Goal: Information Seeking & Learning: Compare options

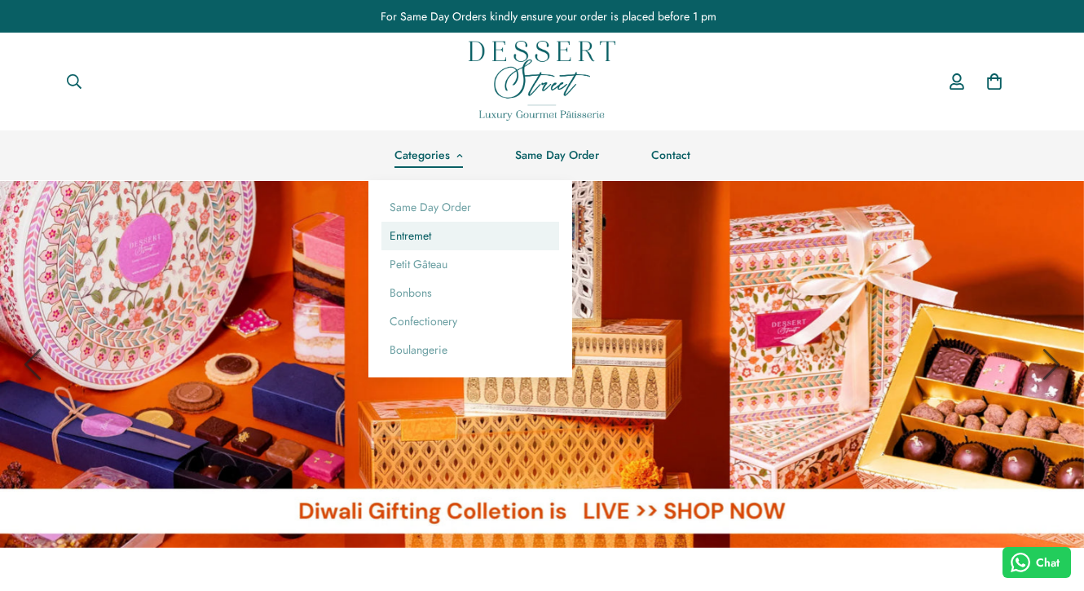
click at [426, 229] on link "Entremet" at bounding box center [470, 236] width 178 height 29
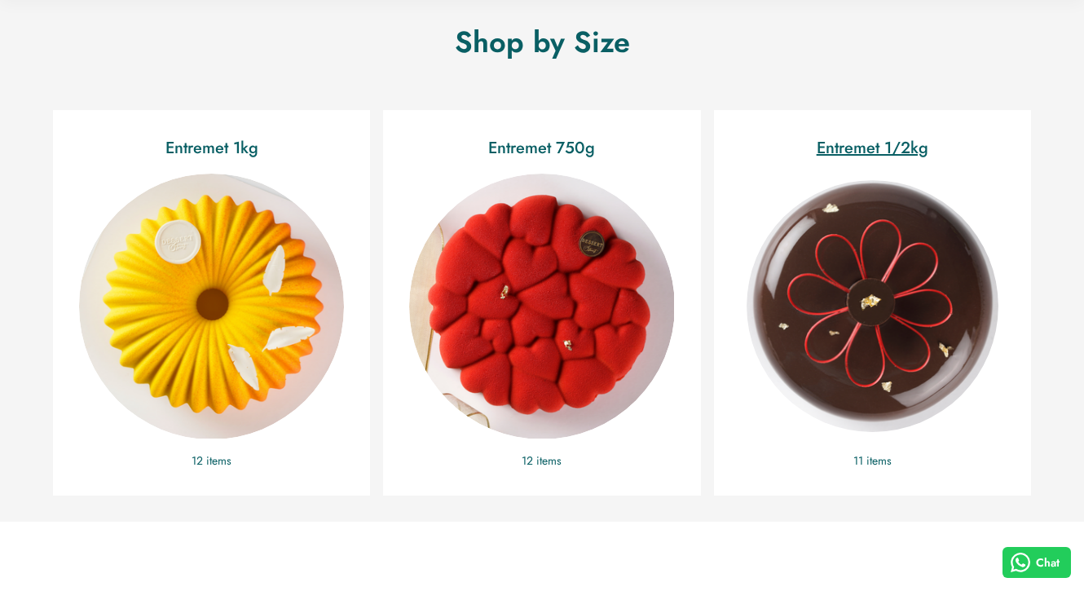
scroll to position [401, 0]
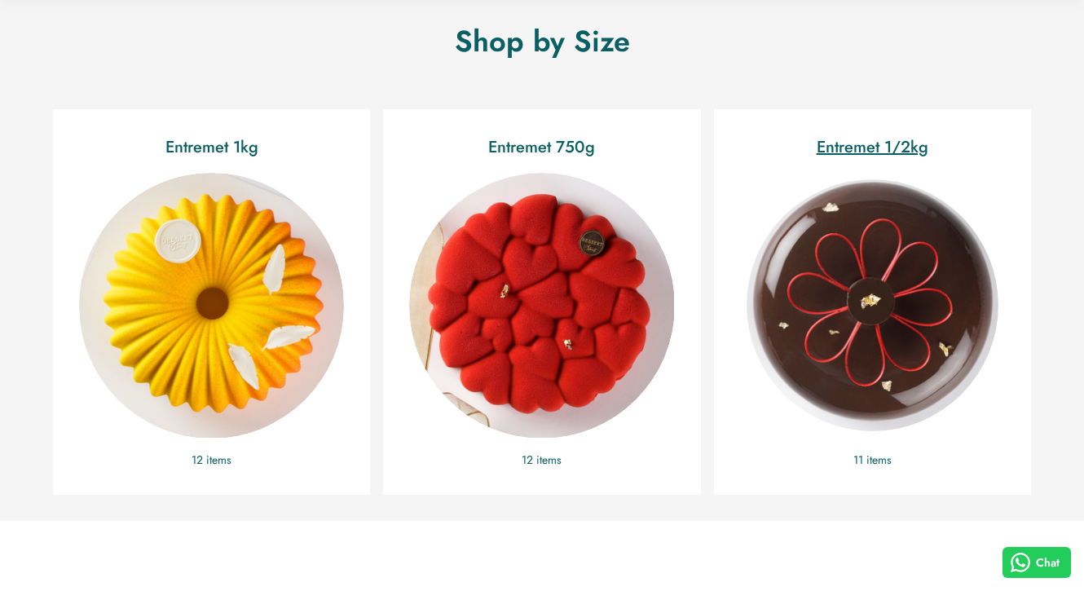
click at [814, 302] on img "Entremet 1/2kg" at bounding box center [872, 305] width 289 height 289
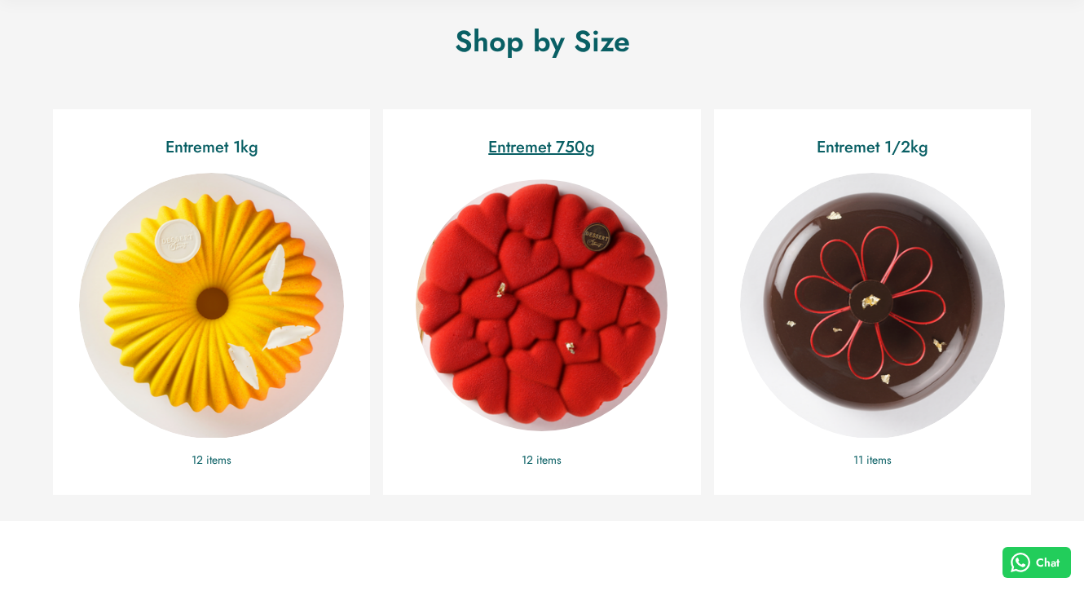
click at [487, 299] on img "Entremet 750g" at bounding box center [541, 305] width 289 height 289
click at [605, 204] on img "Entremet 750g" at bounding box center [541, 305] width 289 height 289
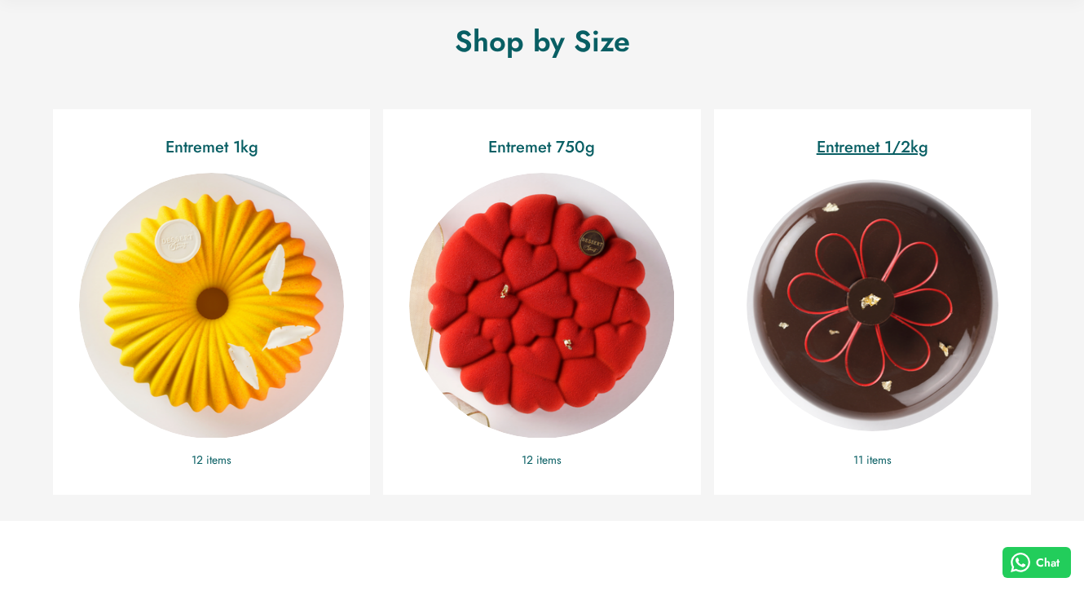
click at [956, 271] on img "Entremet 1/2kg" at bounding box center [872, 305] width 289 height 289
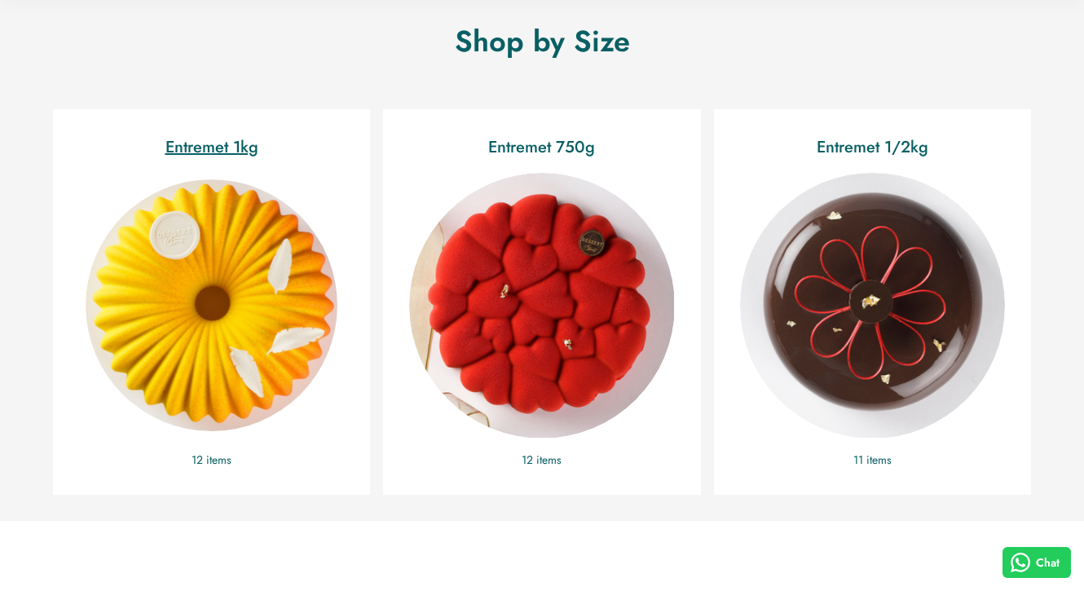
click at [205, 300] on img "Entremet 1kg" at bounding box center [211, 305] width 289 height 289
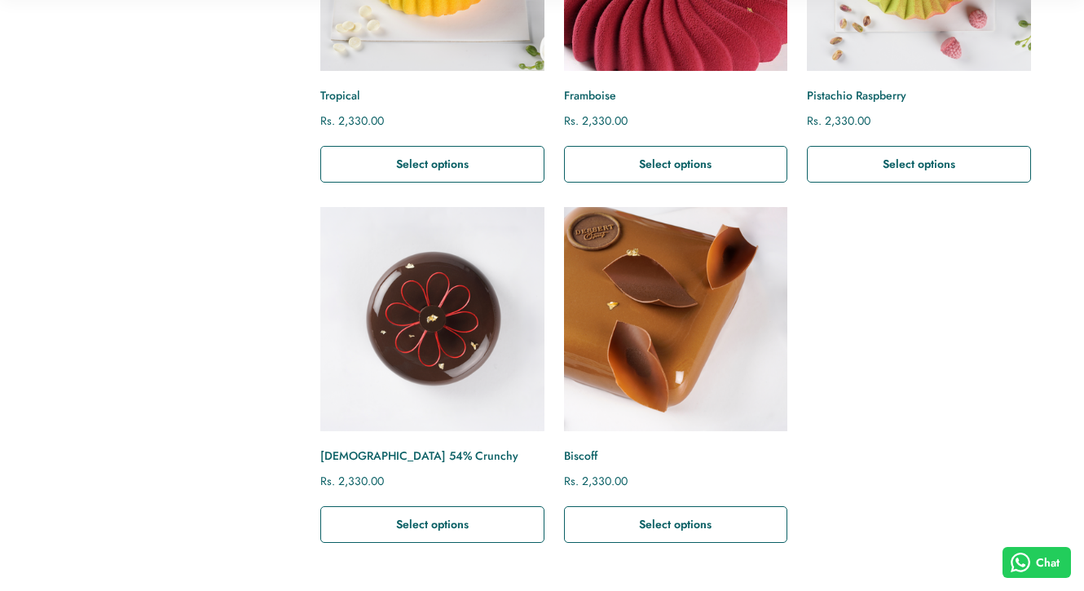
scroll to position [1126, 0]
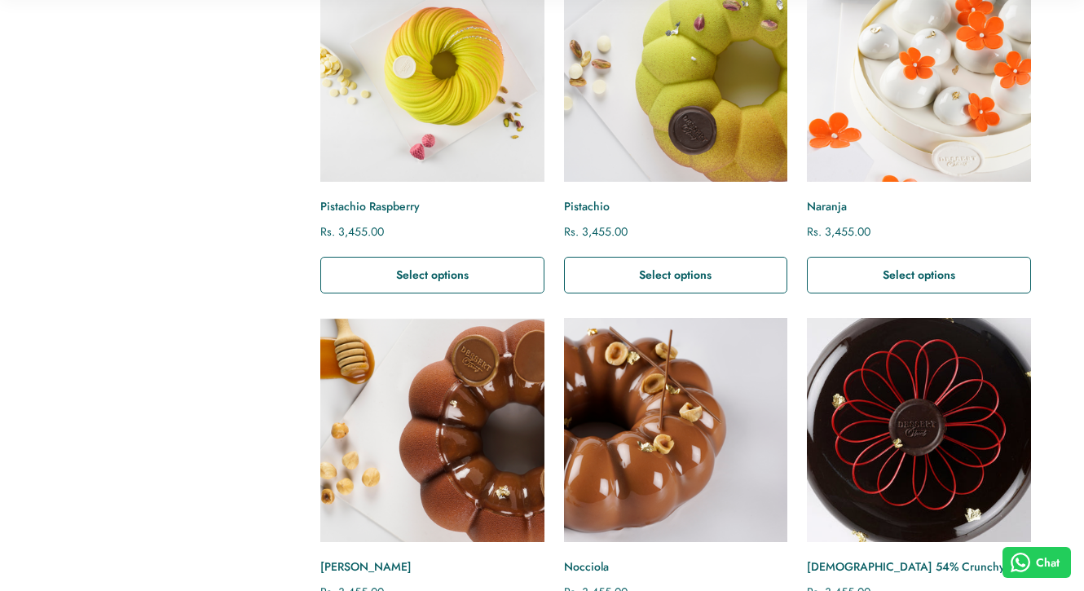
scroll to position [801, 0]
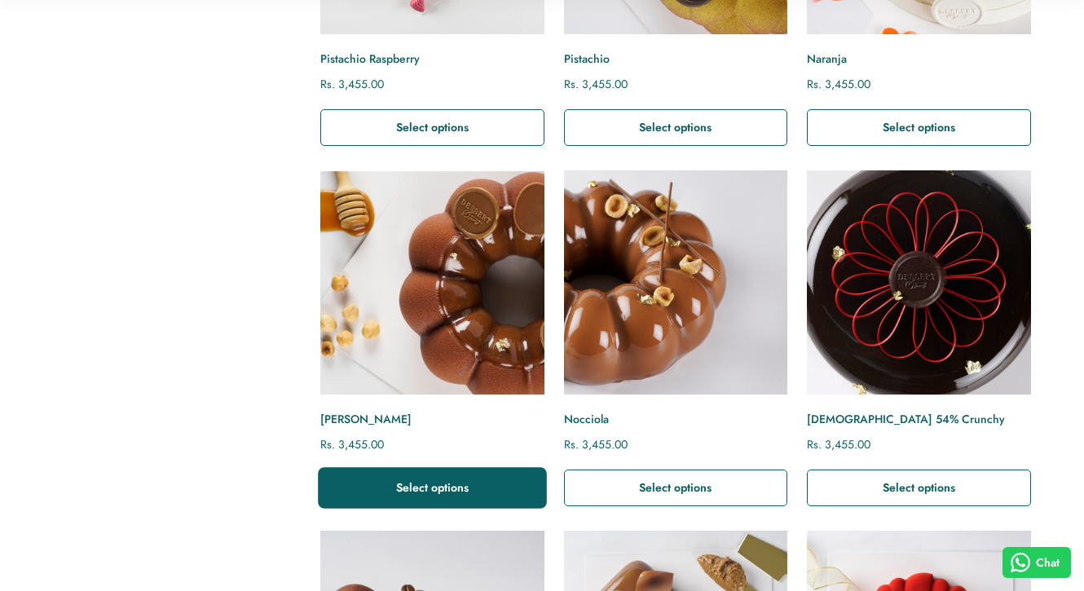
click at [474, 497] on button "Select options" at bounding box center [432, 487] width 224 height 37
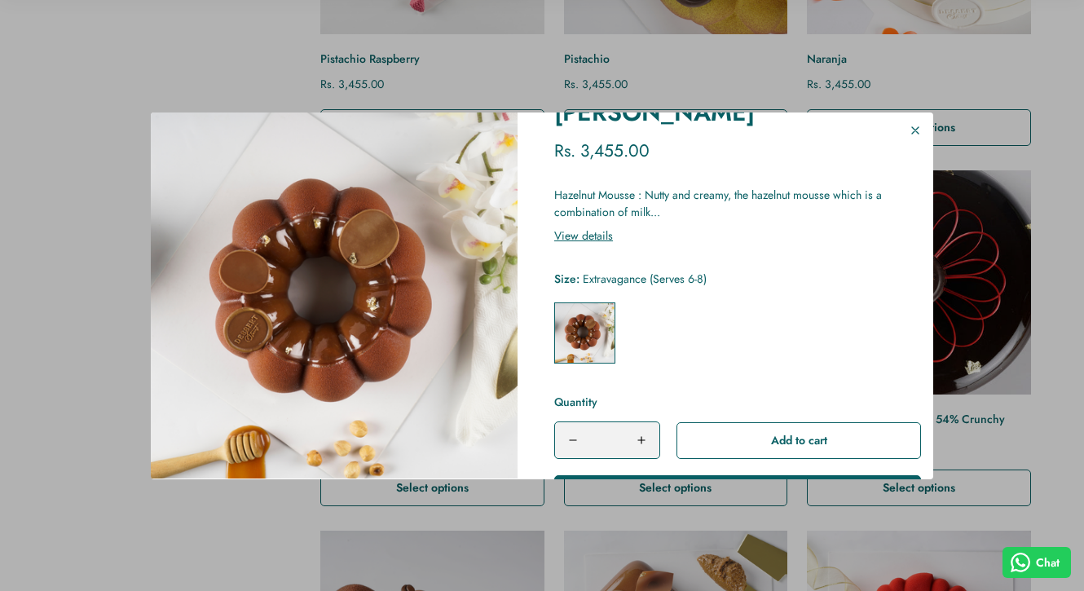
scroll to position [32, 0]
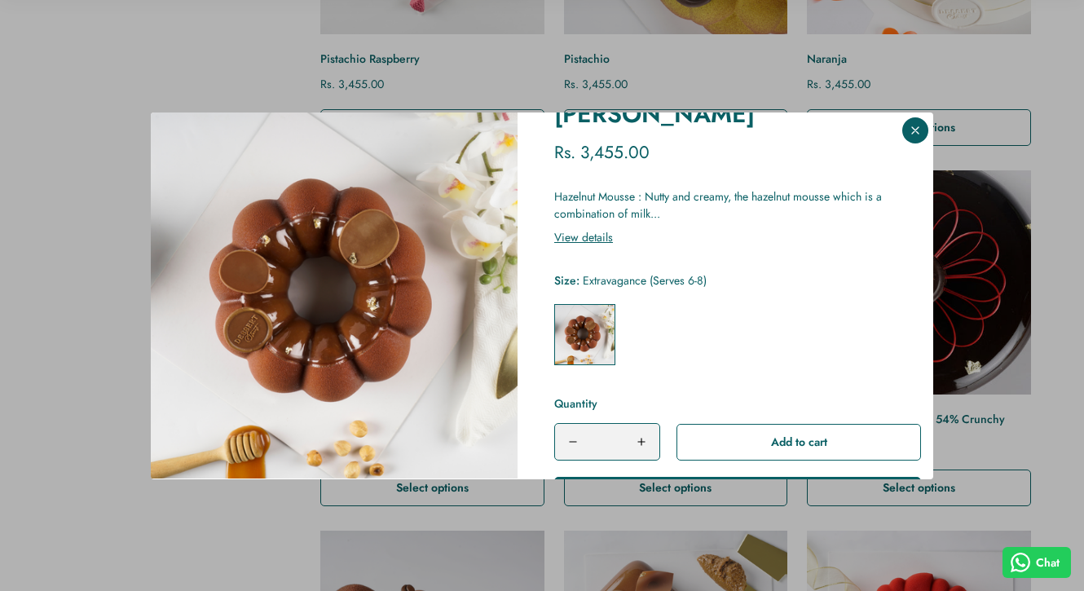
click at [920, 130] on icon at bounding box center [915, 130] width 13 height 13
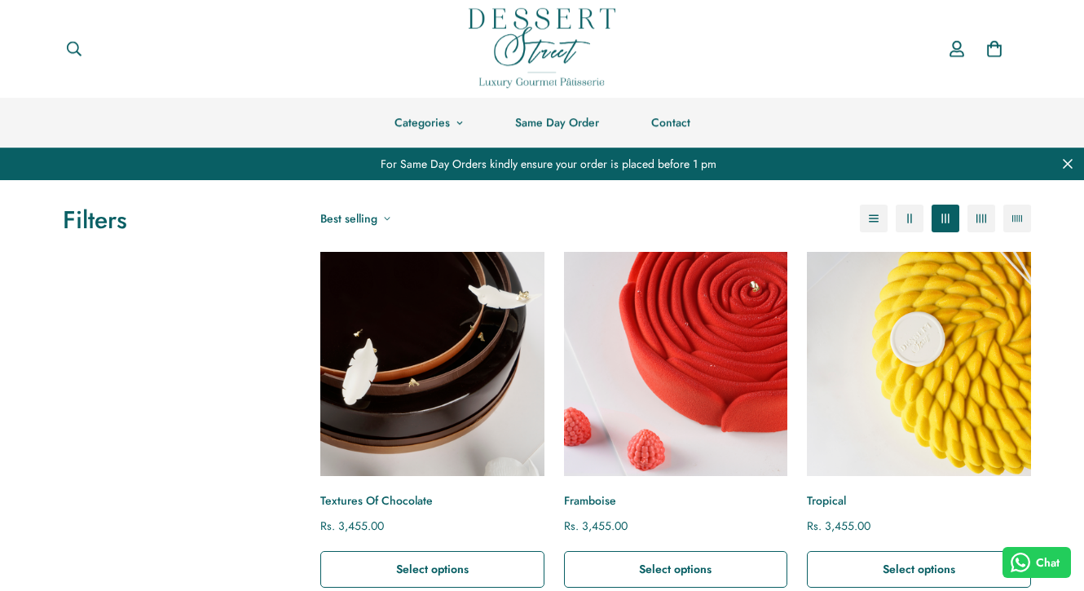
scroll to position [0, 0]
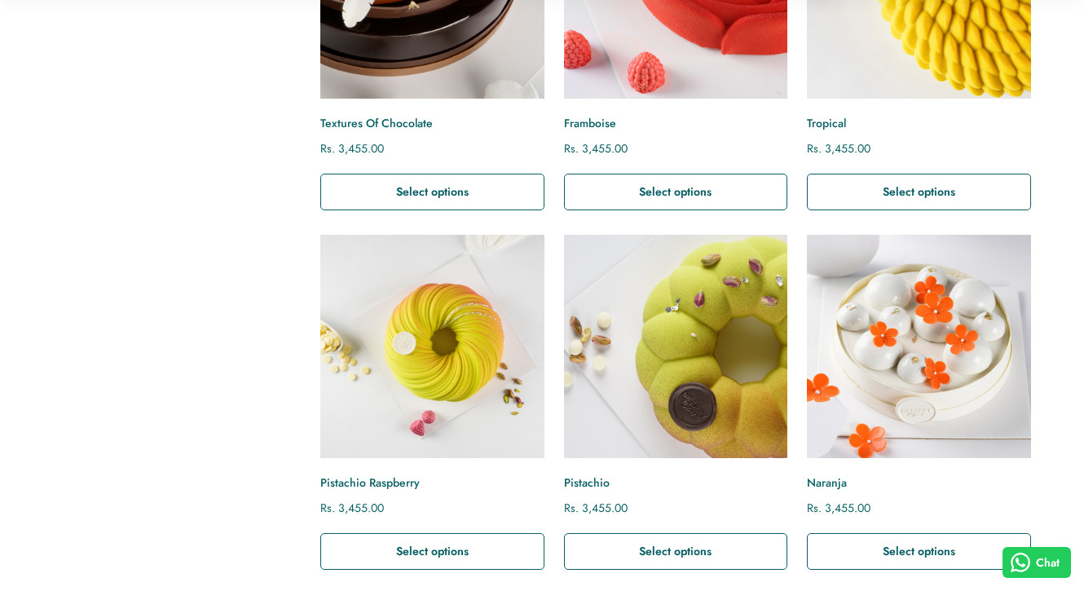
scroll to position [378, 0]
click at [998, 382] on img "Naranja" at bounding box center [919, 346] width 246 height 246
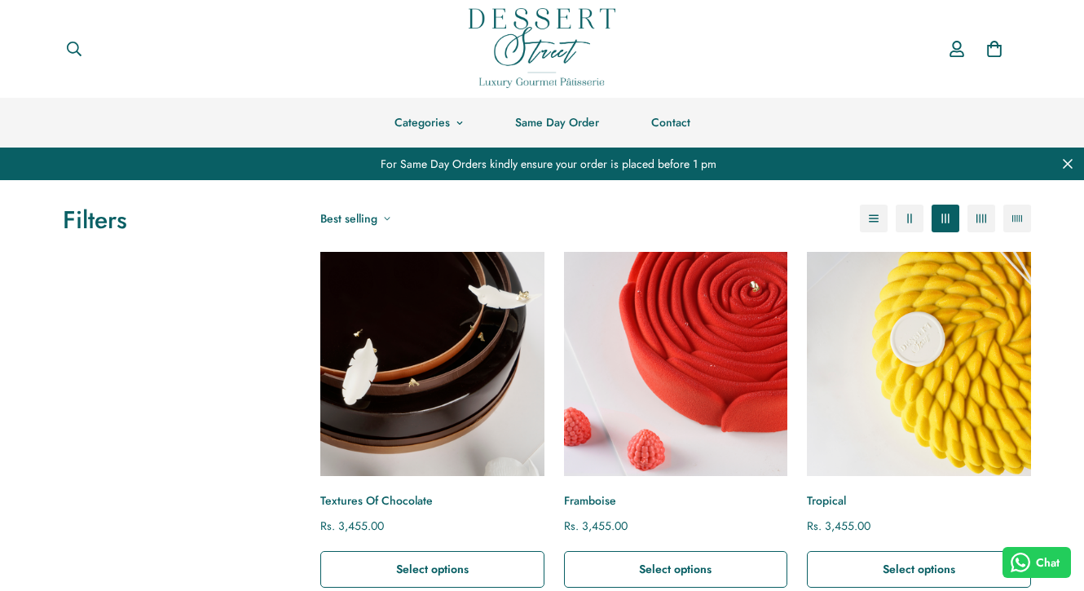
scroll to position [0, 0]
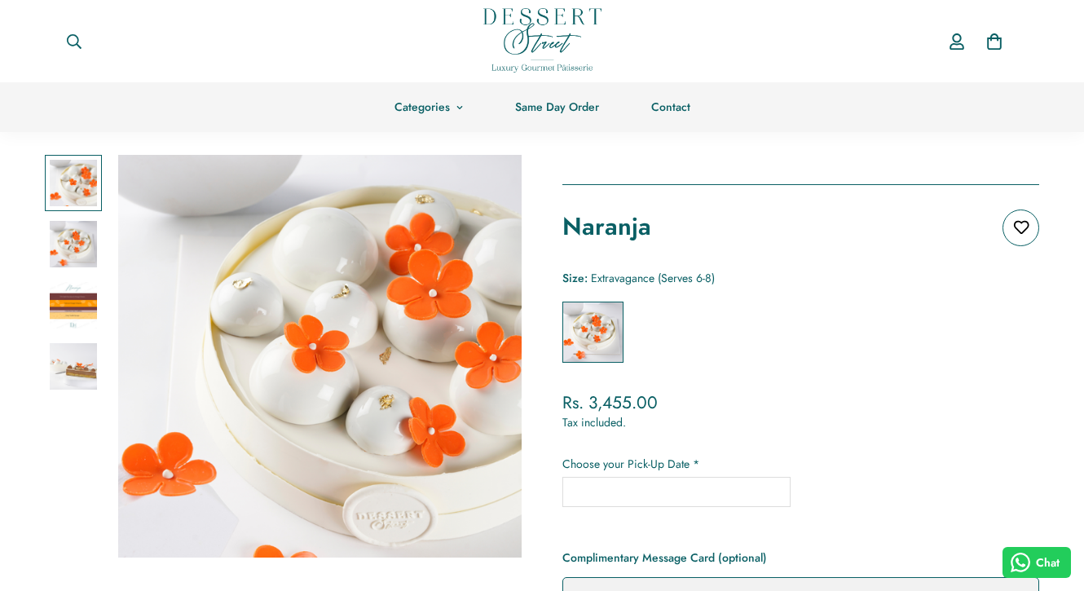
scroll to position [51, 0]
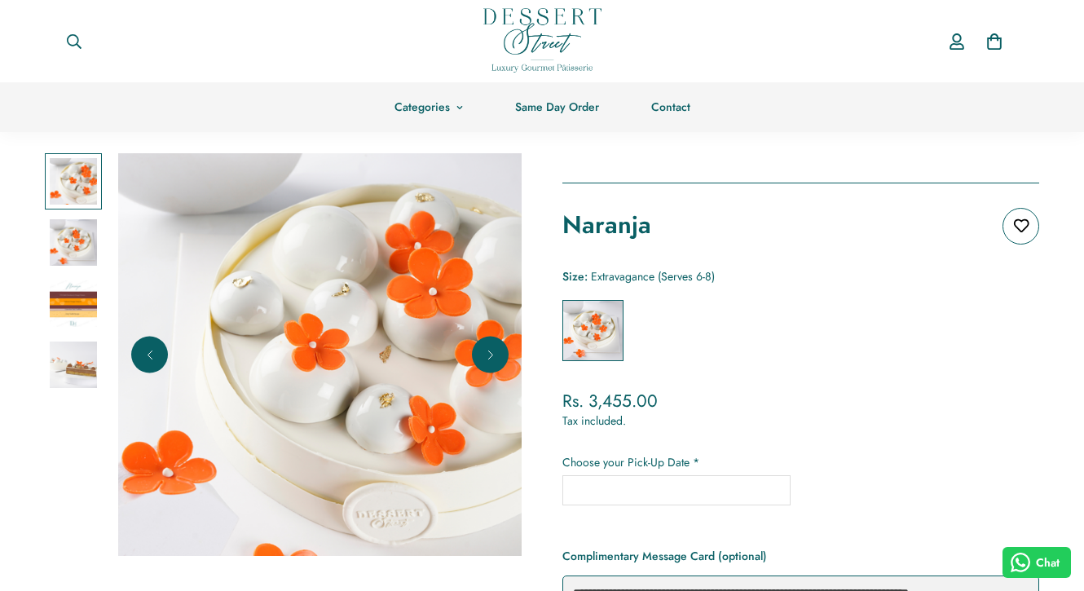
click at [85, 247] on img at bounding box center [73, 242] width 47 height 47
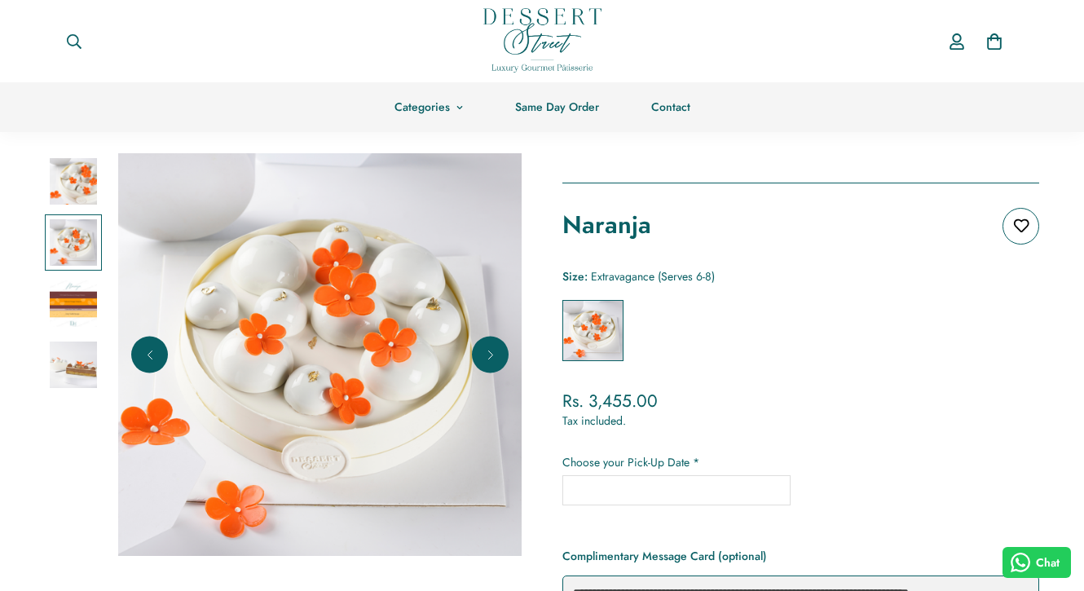
click at [73, 302] on img at bounding box center [73, 303] width 47 height 47
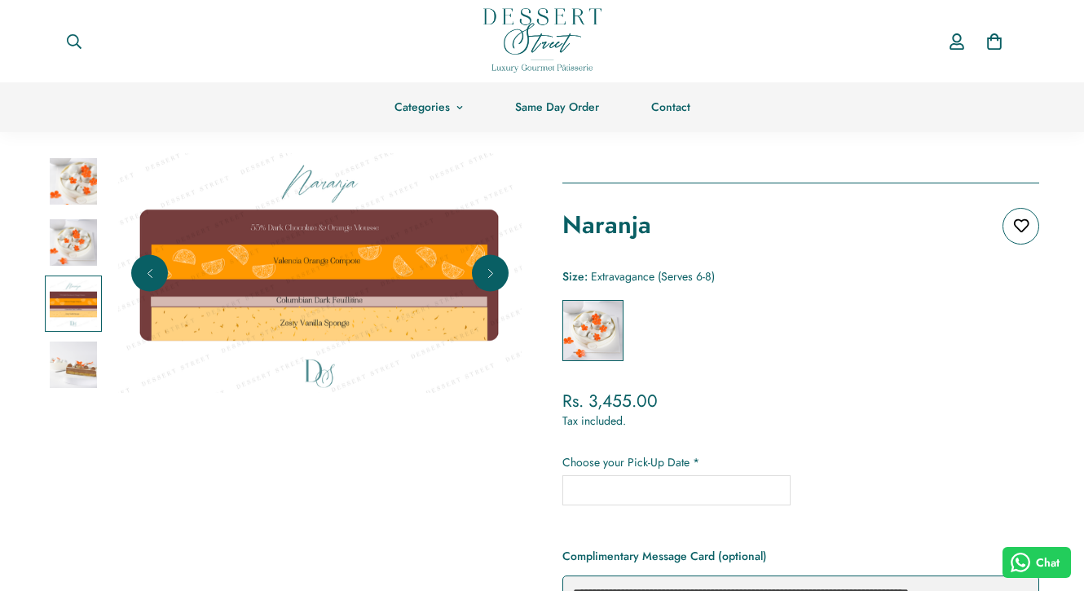
click at [67, 364] on img at bounding box center [73, 365] width 47 height 47
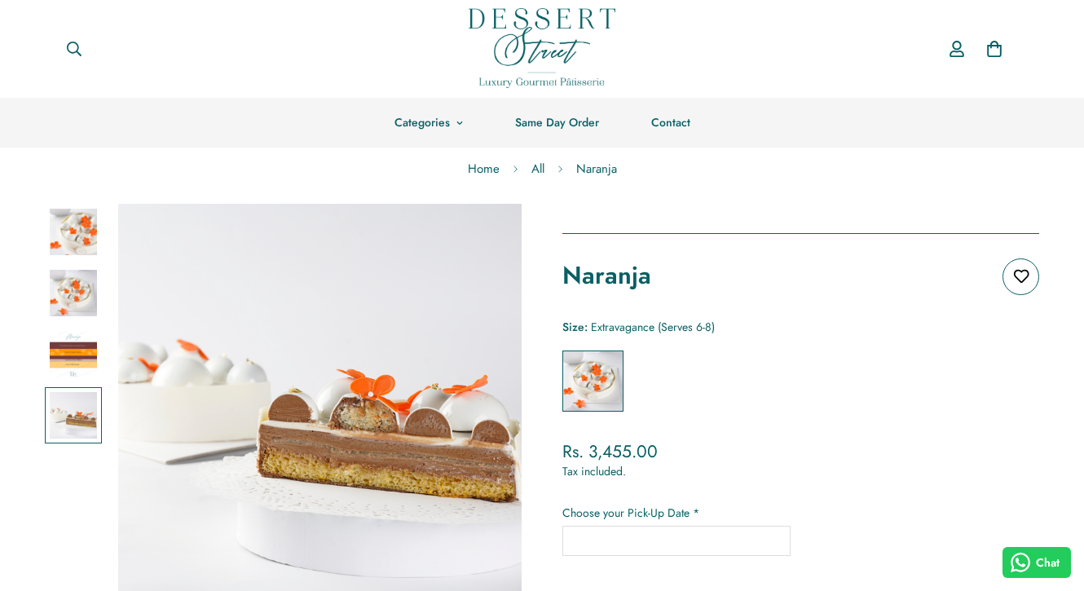
scroll to position [0, 0]
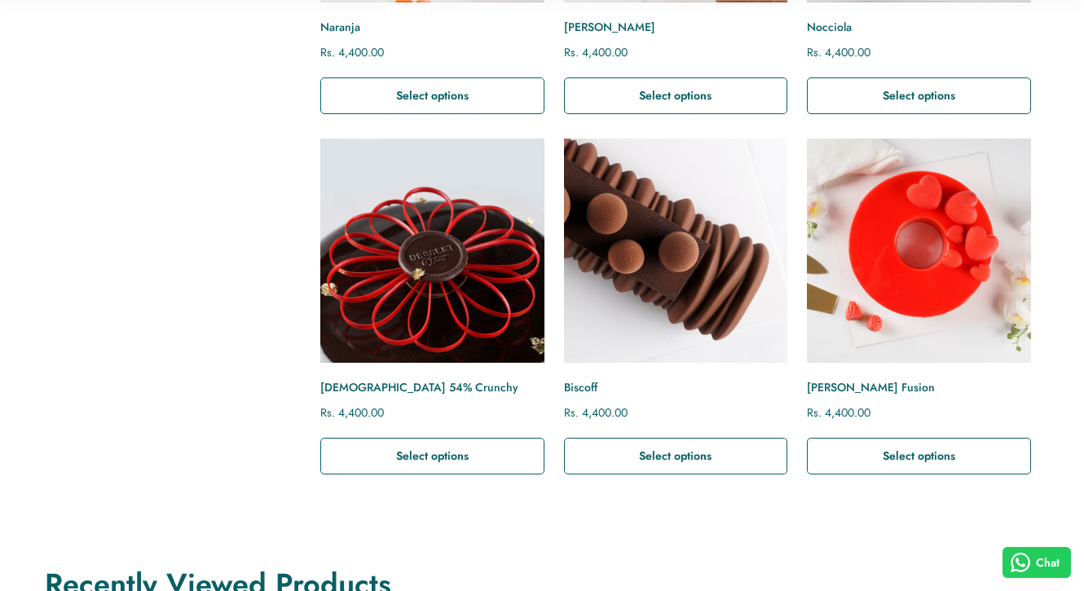
scroll to position [1197, 0]
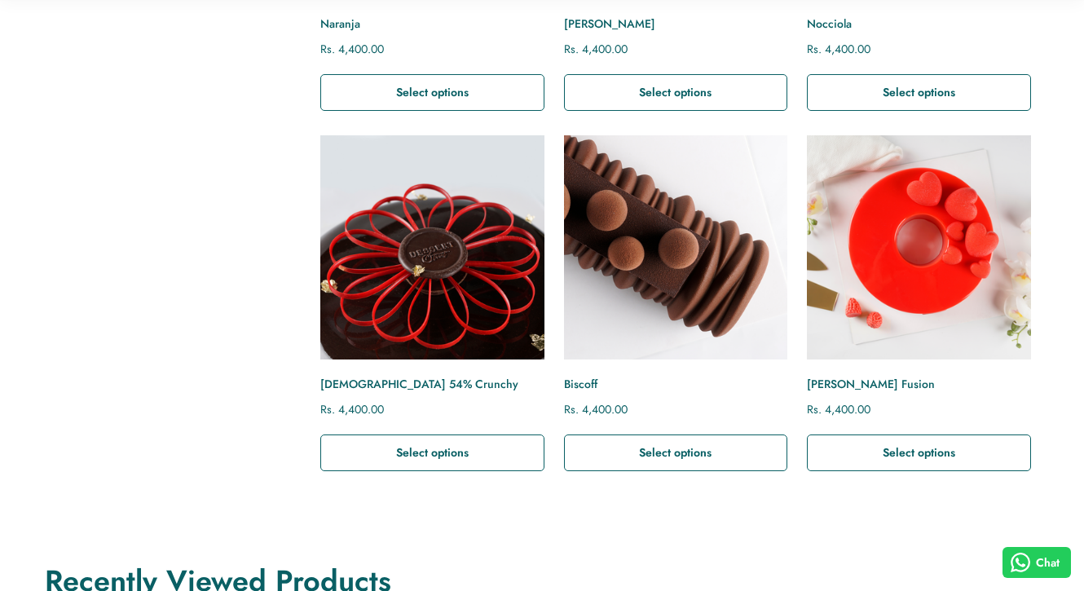
click at [946, 290] on img "Berry Fusion" at bounding box center [919, 247] width 246 height 246
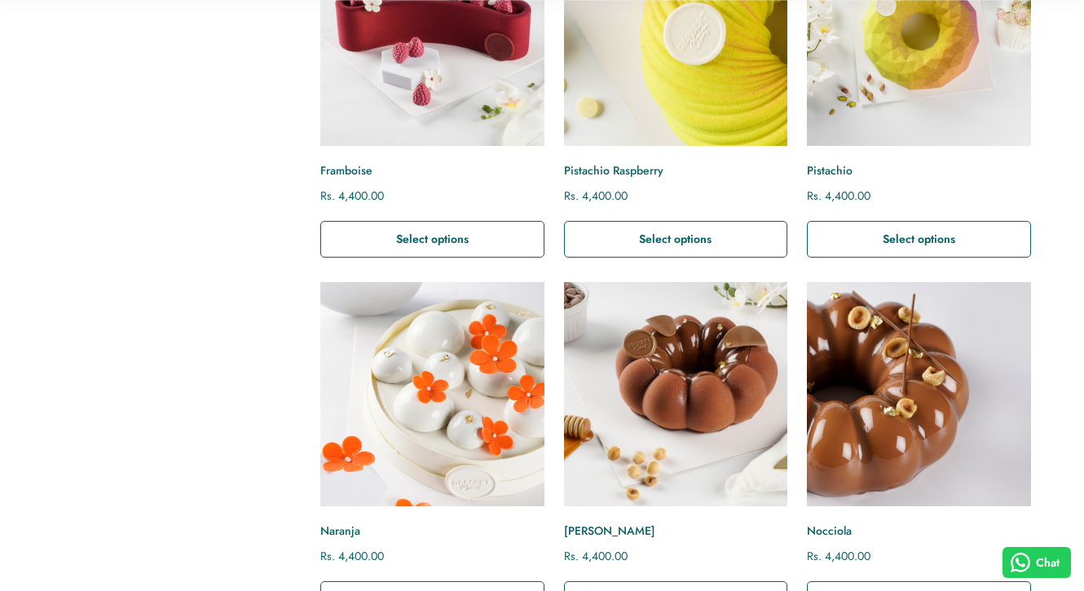
scroll to position [694, 0]
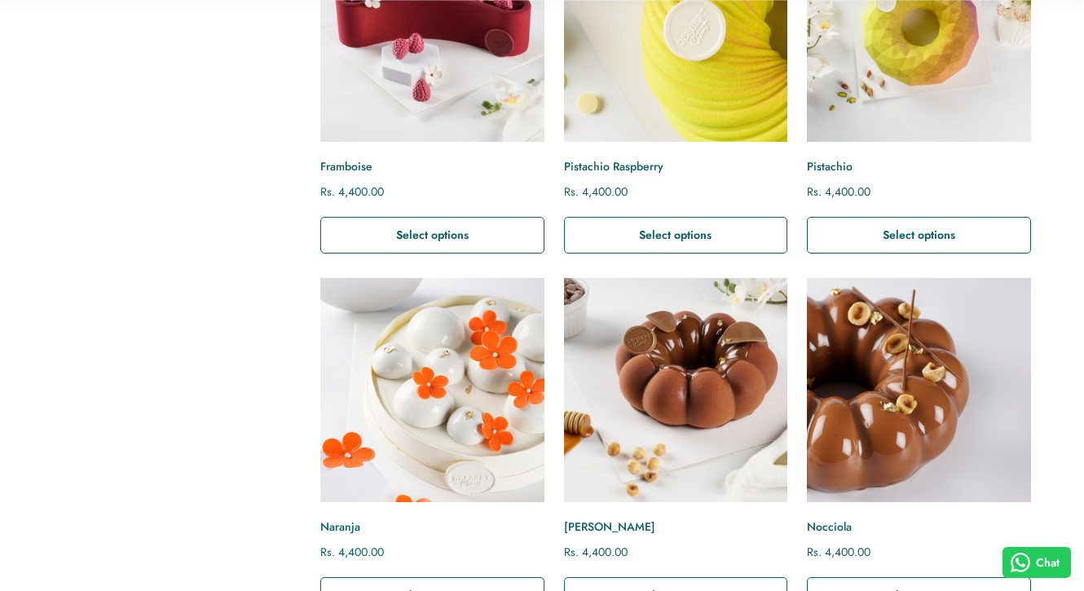
click at [672, 413] on img "Nocciola Caramel" at bounding box center [676, 390] width 246 height 246
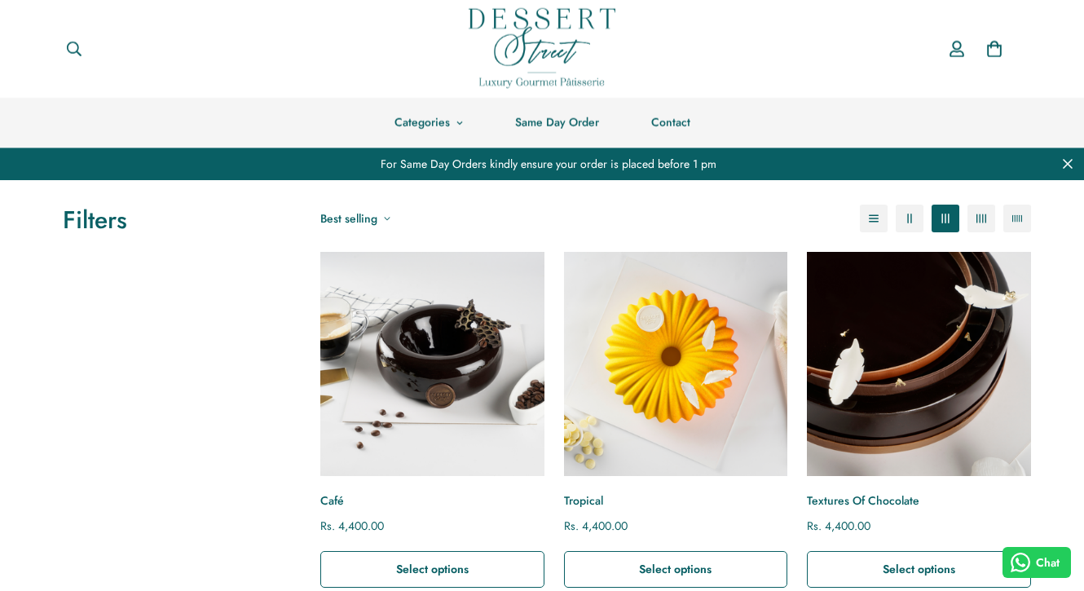
scroll to position [0, 0]
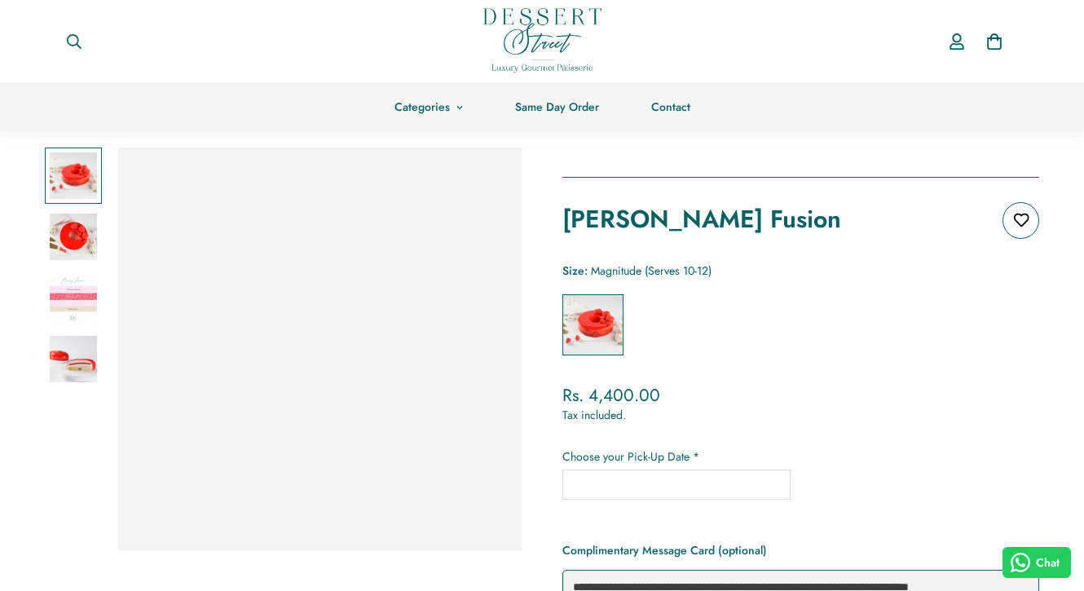
scroll to position [75, 0]
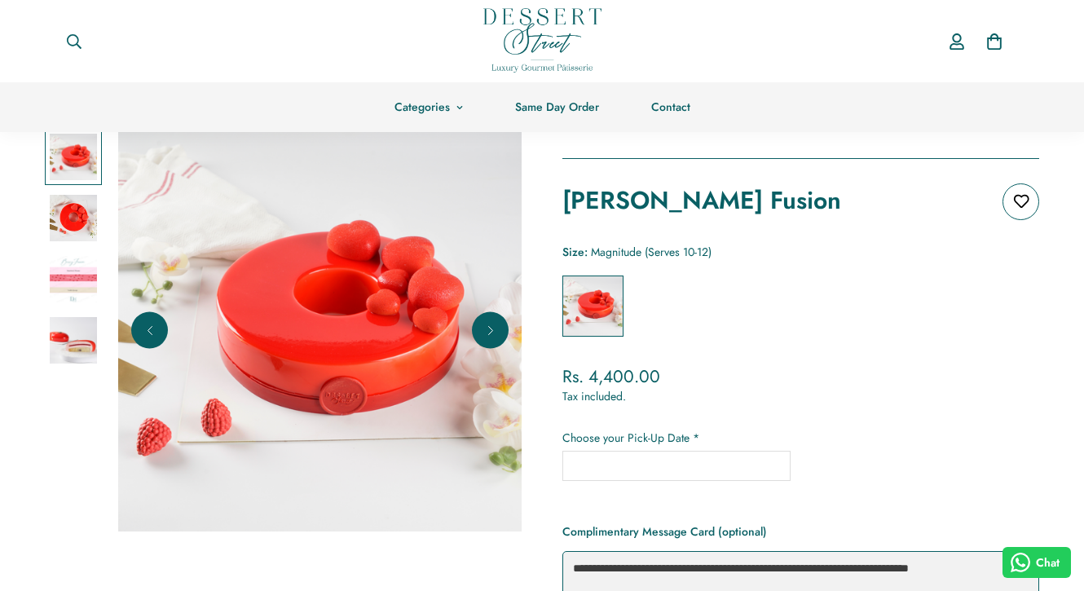
click at [78, 226] on img at bounding box center [73, 218] width 47 height 47
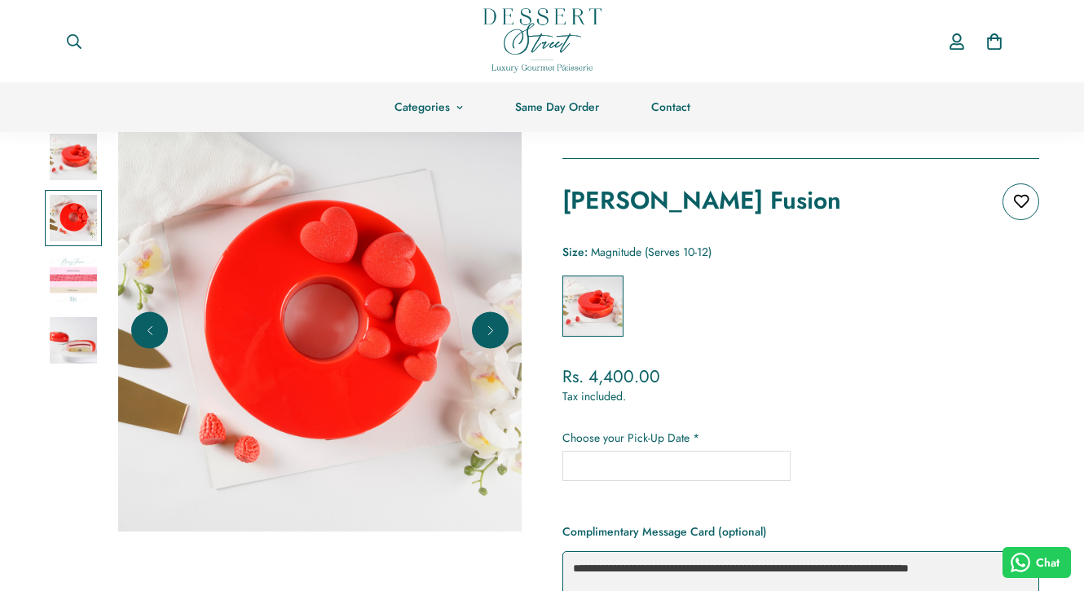
click at [69, 323] on img at bounding box center [73, 340] width 47 height 47
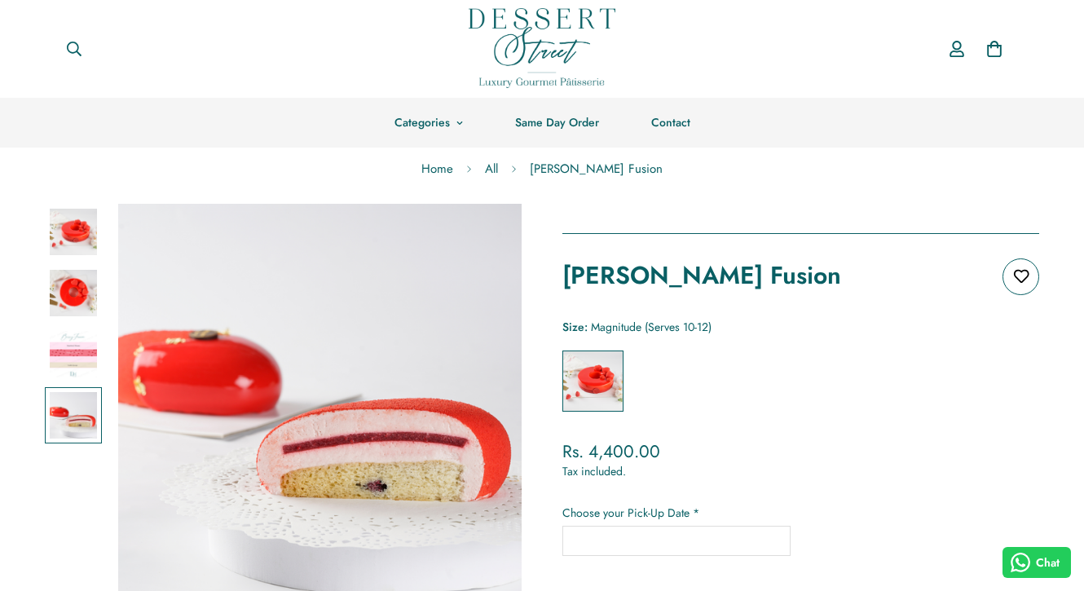
scroll to position [0, 0]
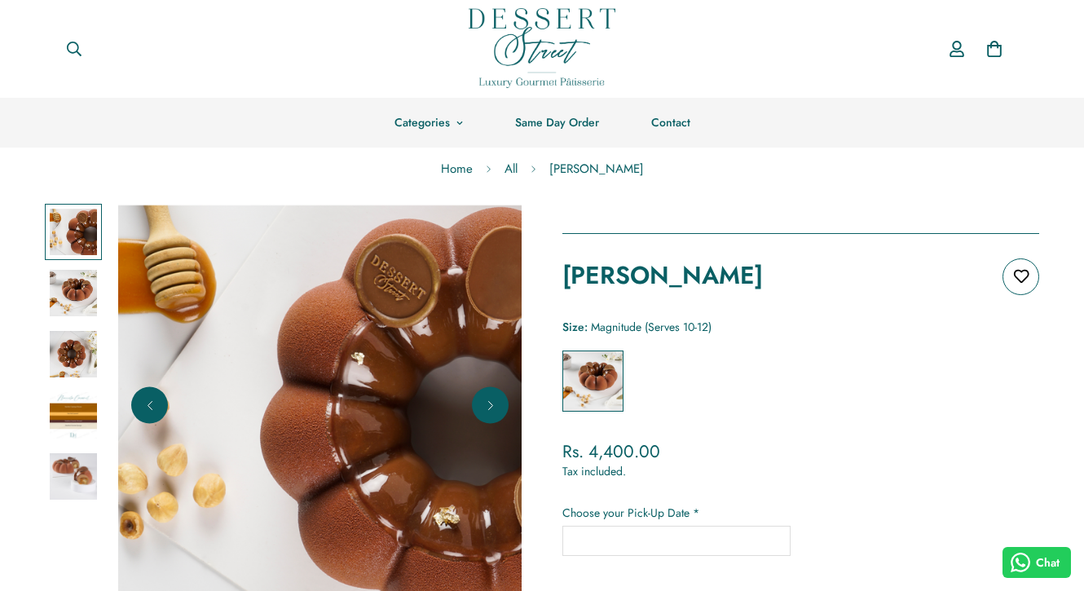
click at [62, 469] on img at bounding box center [73, 476] width 47 height 47
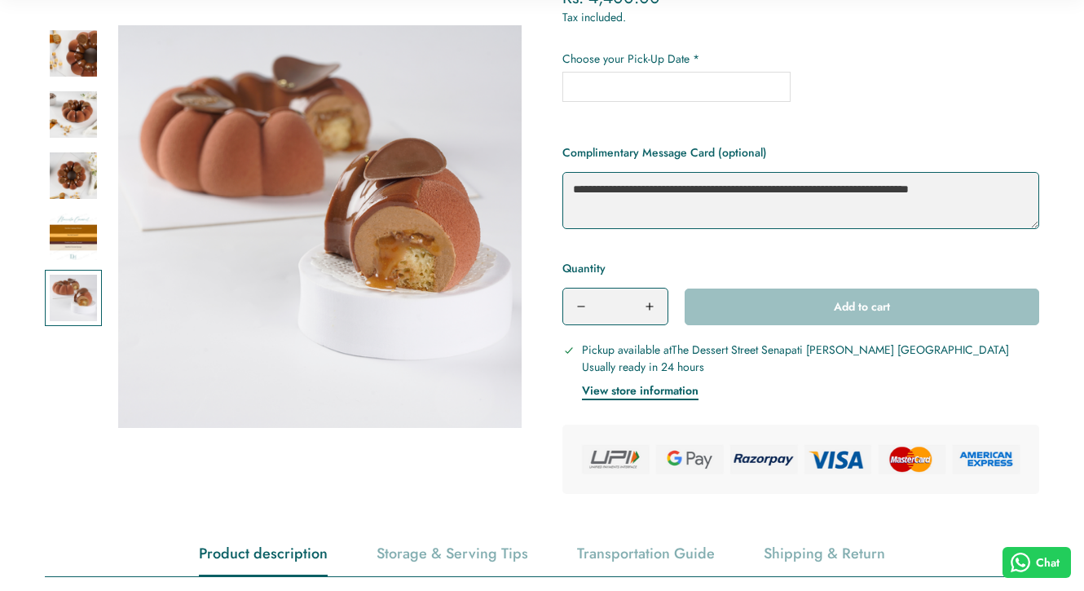
scroll to position [487, 0]
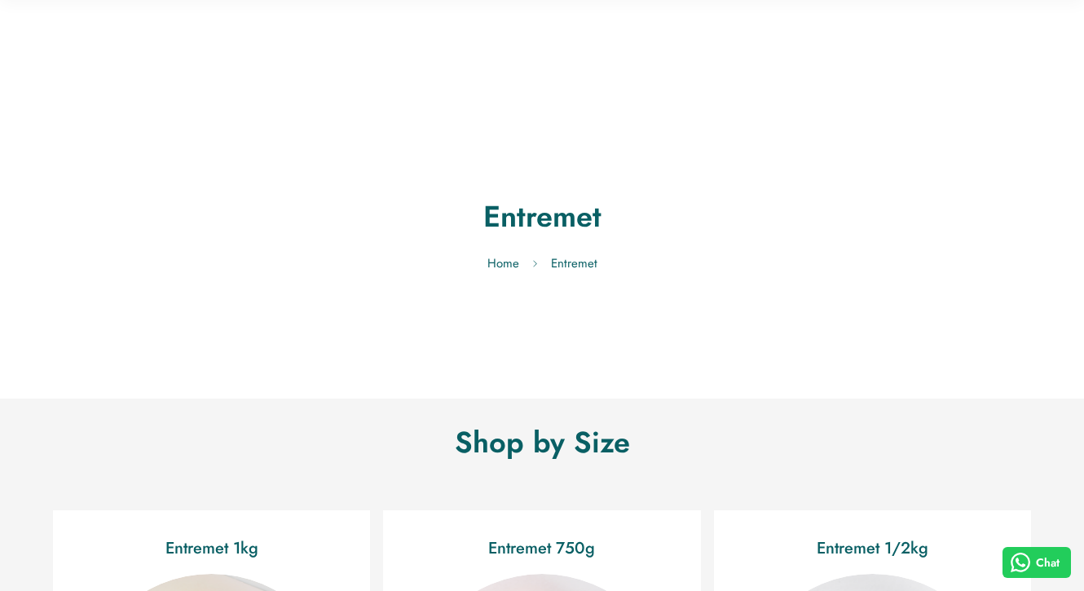
scroll to position [401, 0]
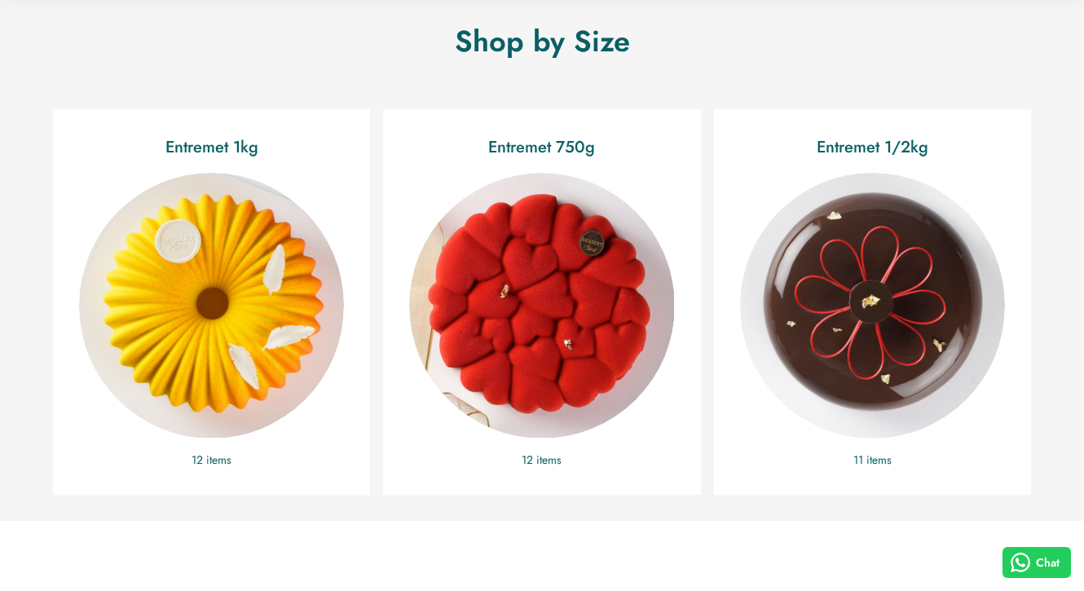
click at [841, 231] on img "Entremet 1/2kg" at bounding box center [872, 305] width 265 height 265
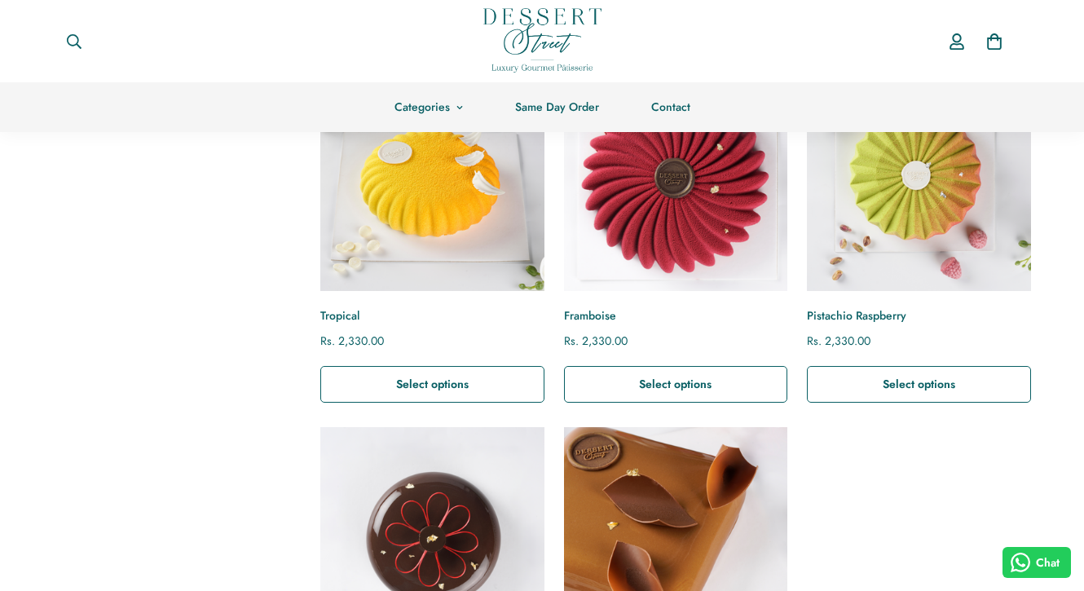
scroll to position [540, 0]
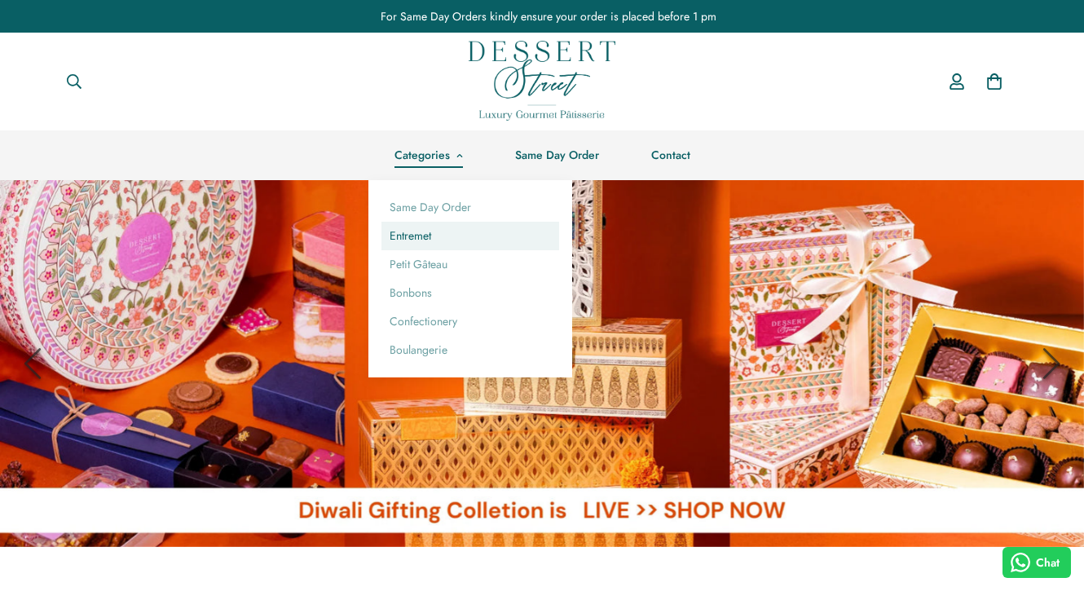
click at [431, 233] on link "Entremet" at bounding box center [470, 236] width 178 height 29
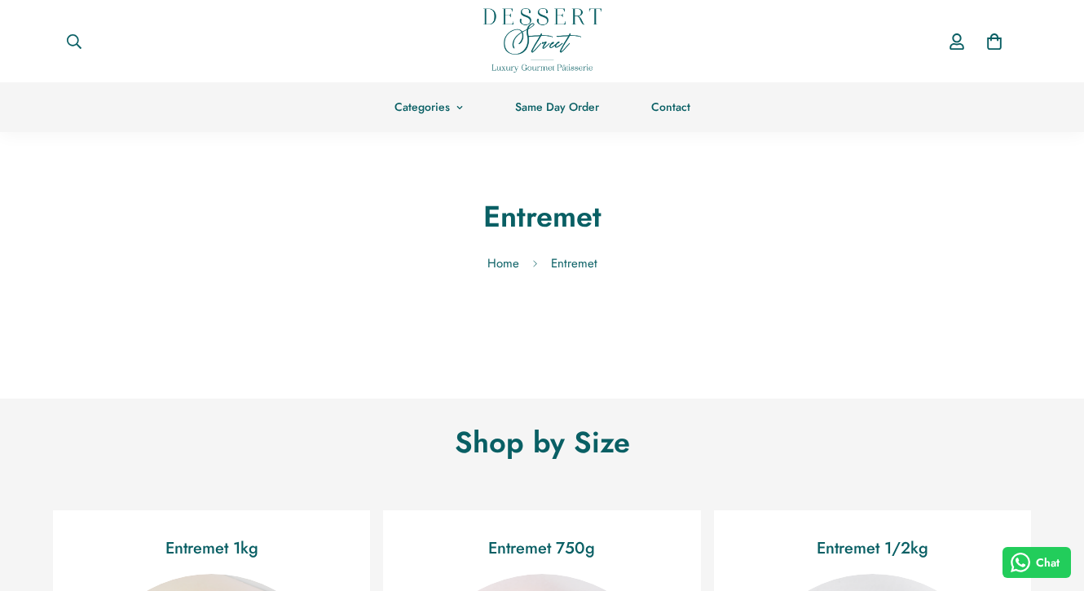
scroll to position [201, 0]
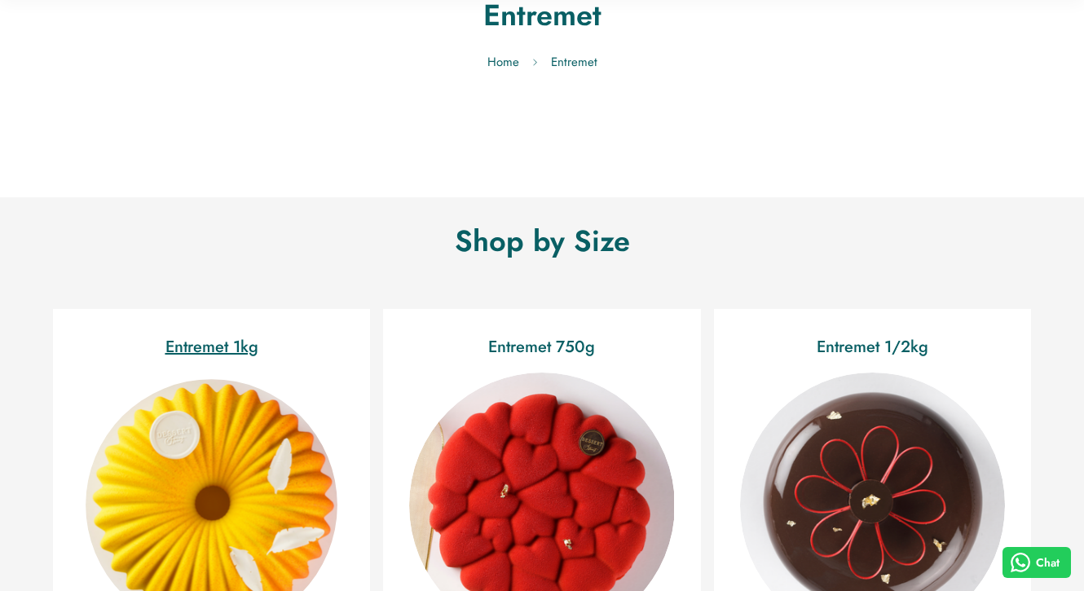
click at [302, 446] on img "Entremet 1kg" at bounding box center [211, 504] width 289 height 289
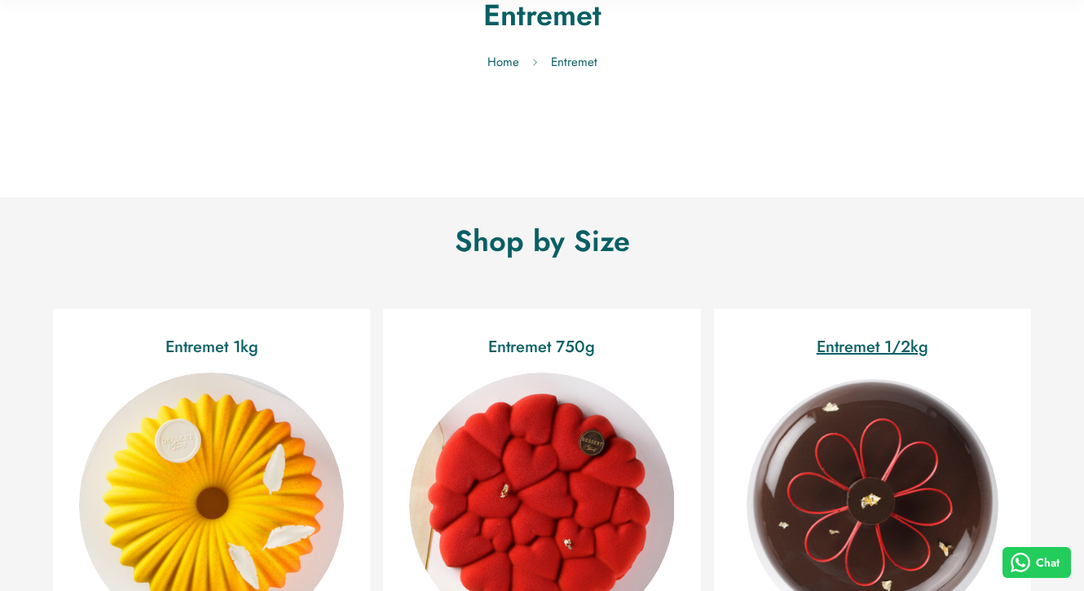
scroll to position [201, 0]
click at [832, 388] on img "Entremet 1/2kg" at bounding box center [872, 504] width 289 height 289
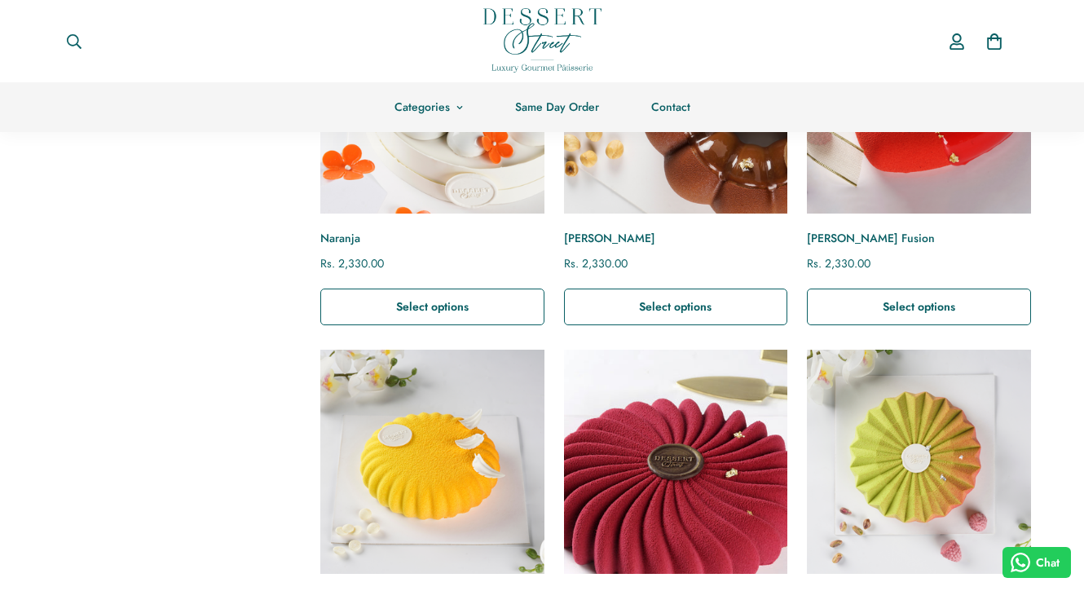
scroll to position [406, 0]
